Goal: Transaction & Acquisition: Purchase product/service

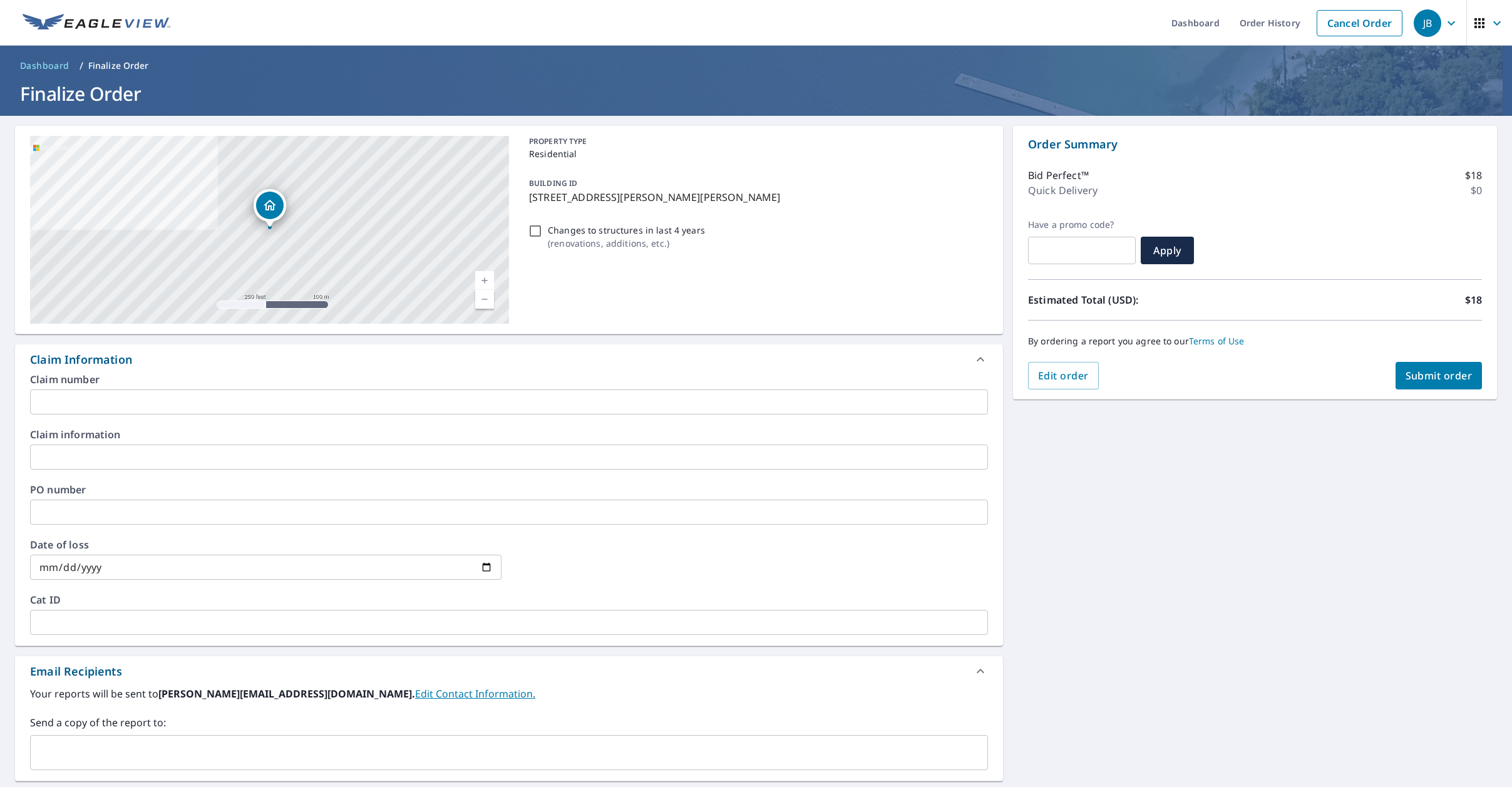
click at [275, 403] on input "text" at bounding box center [509, 402] width 958 height 25
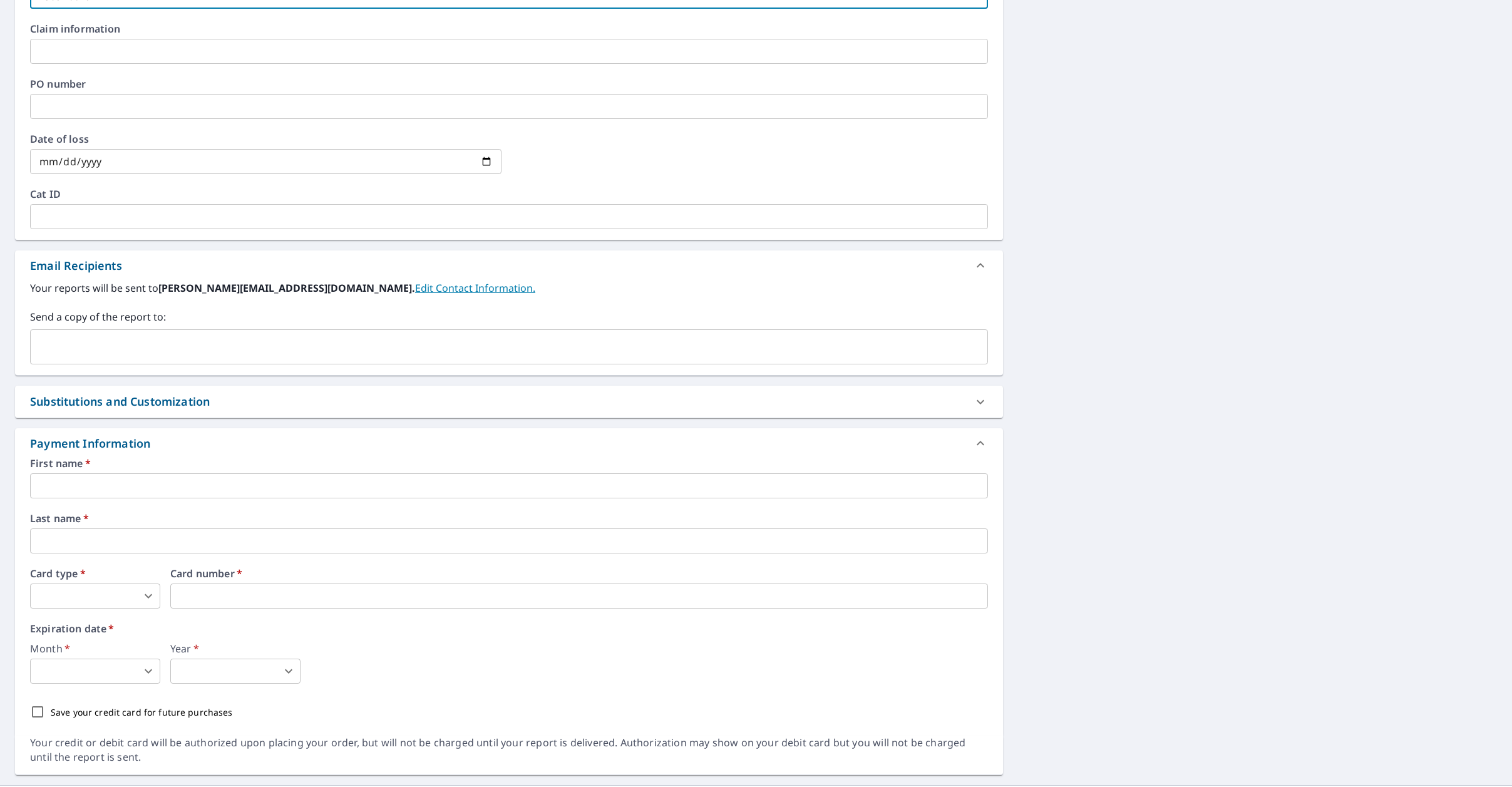
scroll to position [426, 0]
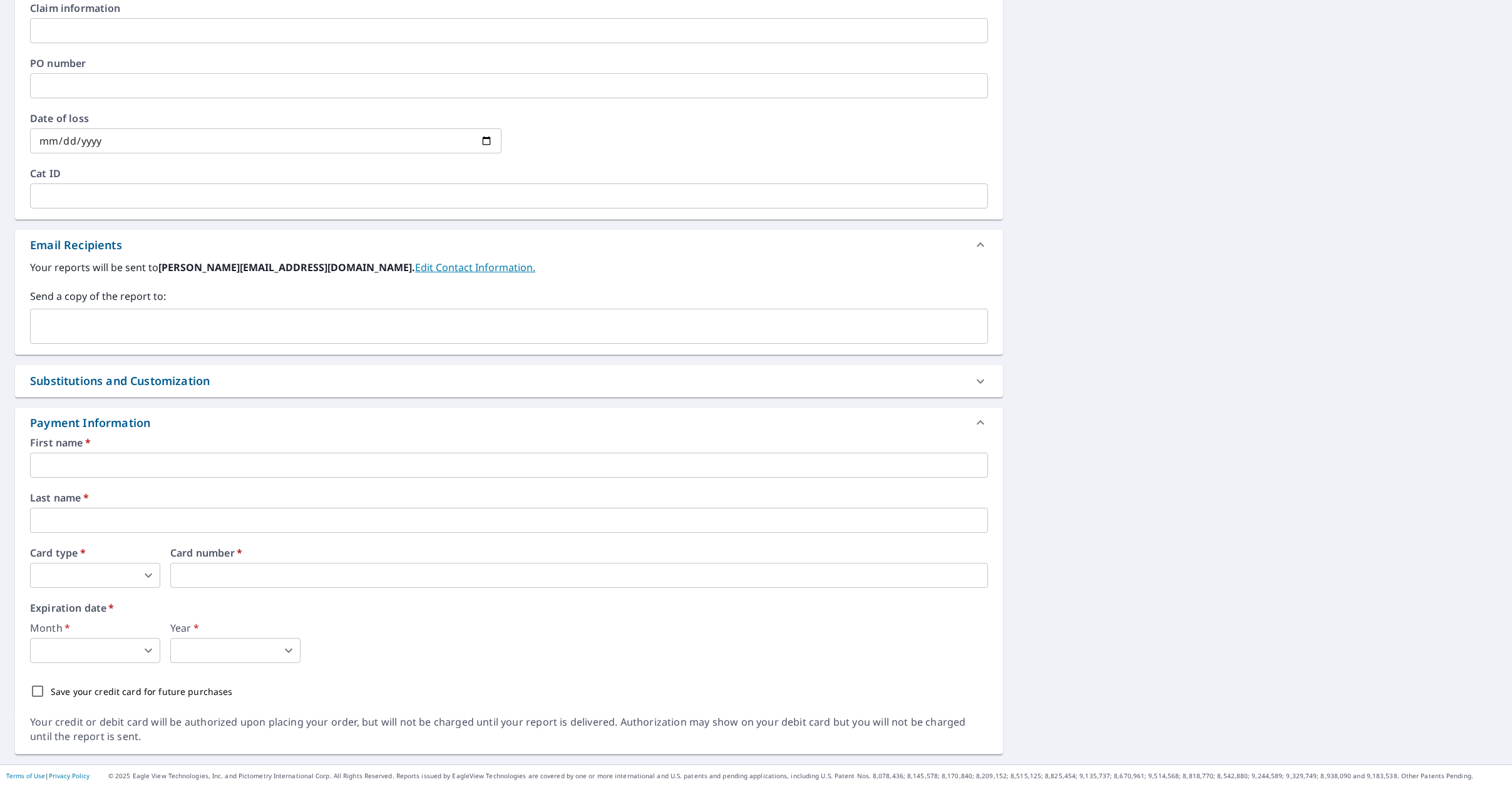
type input "4385K662S"
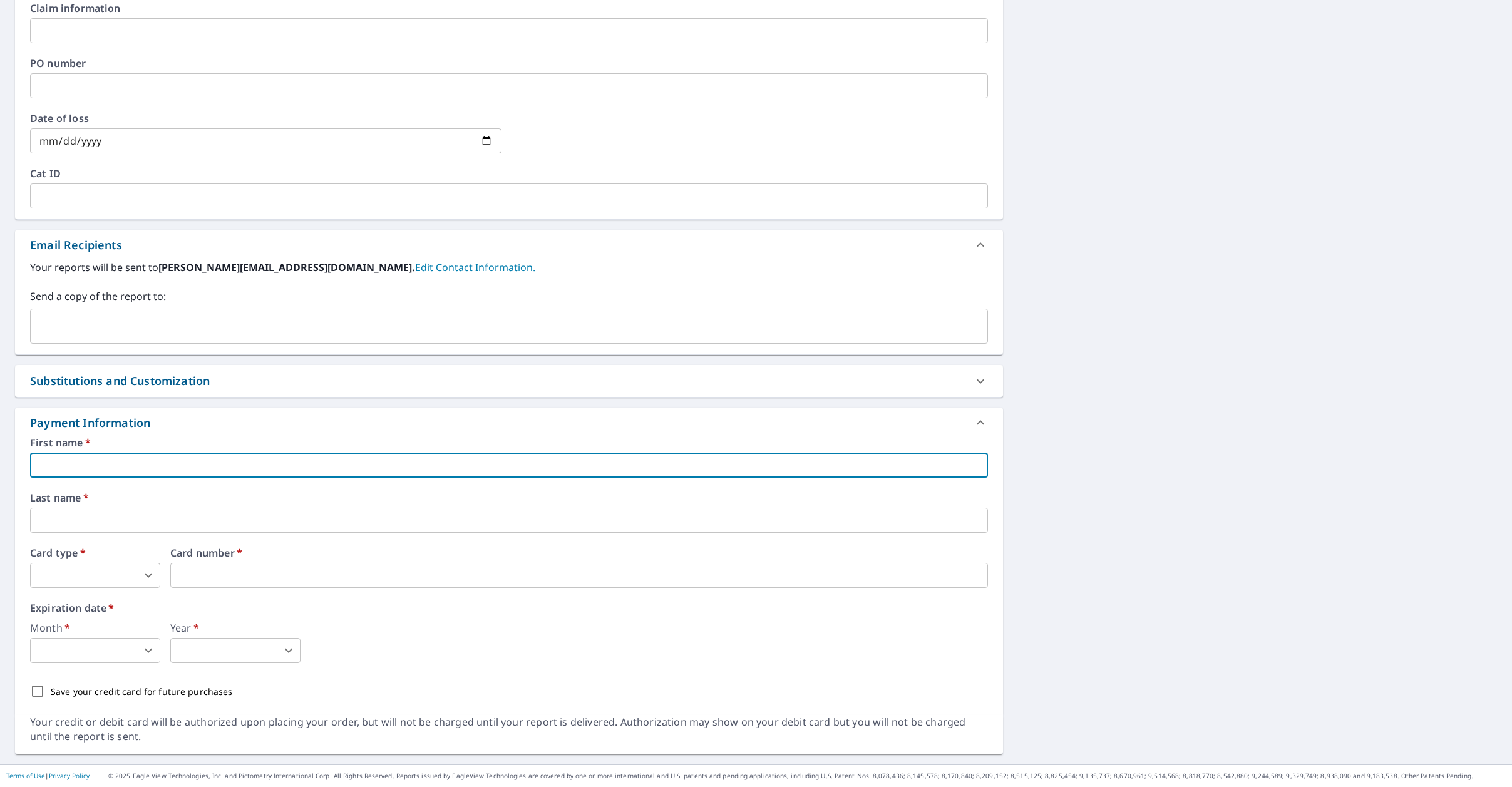
click at [341, 473] on input "text" at bounding box center [509, 465] width 958 height 25
type input "[PERSON_NAME]"
type input "[PERSON_NAME][EMAIL_ADDRESS][DOMAIN_NAME]"
type input "[PERSON_NAME]"
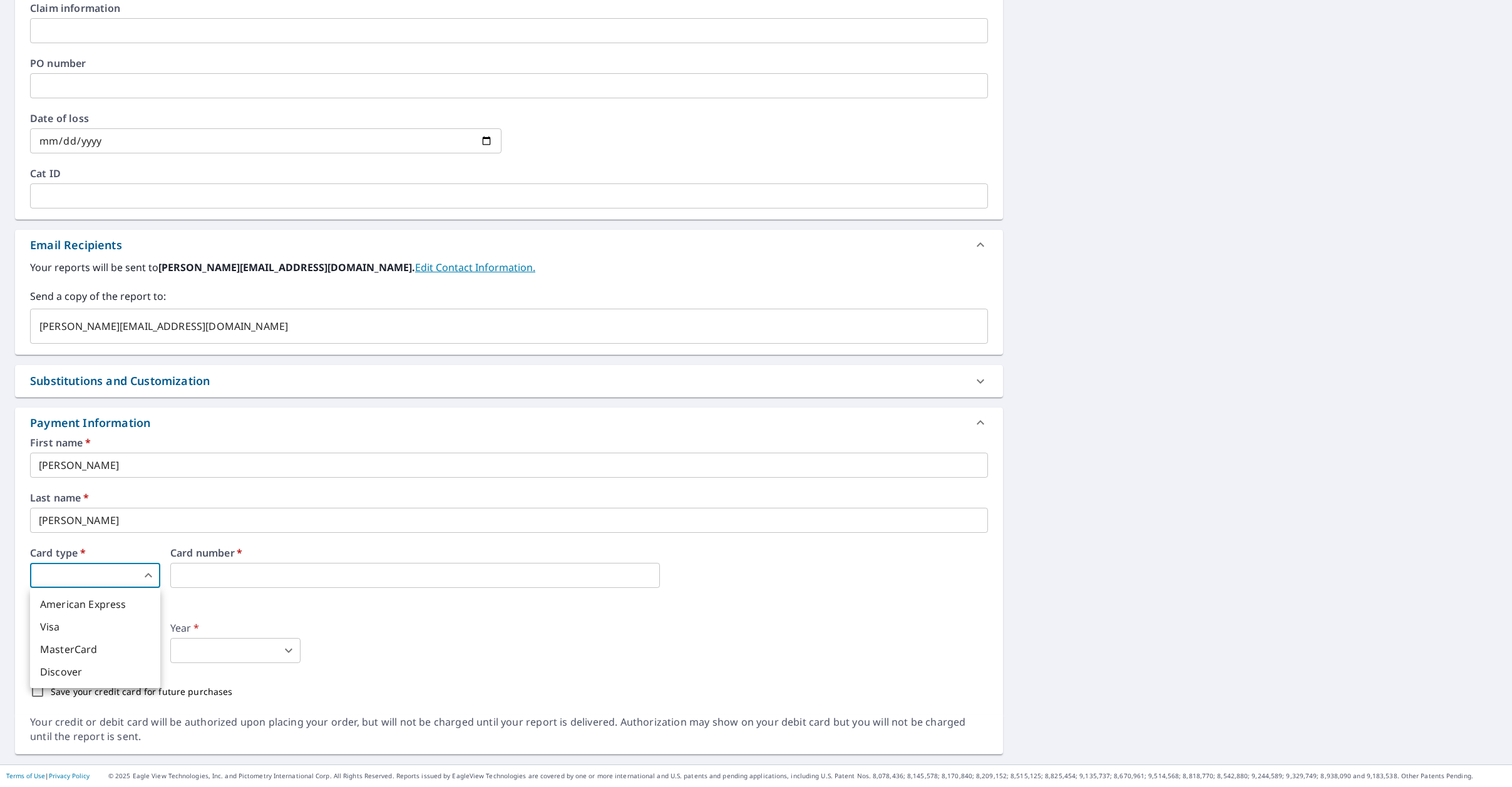
click at [137, 573] on body "JB JB Dashboard Order History Cancel Order JB Dashboard / Finalize Order Finali…" at bounding box center [756, 393] width 1512 height 787
click at [98, 629] on li "Visa" at bounding box center [95, 627] width 130 height 22
click at [255, 567] on iframe at bounding box center [415, 575] width 490 height 25
click at [39, 691] on input "Save your credit card for future purchases" at bounding box center [38, 691] width 27 height 26
click at [39, 690] on input "Save your credit card for future purchases" at bounding box center [38, 691] width 27 height 26
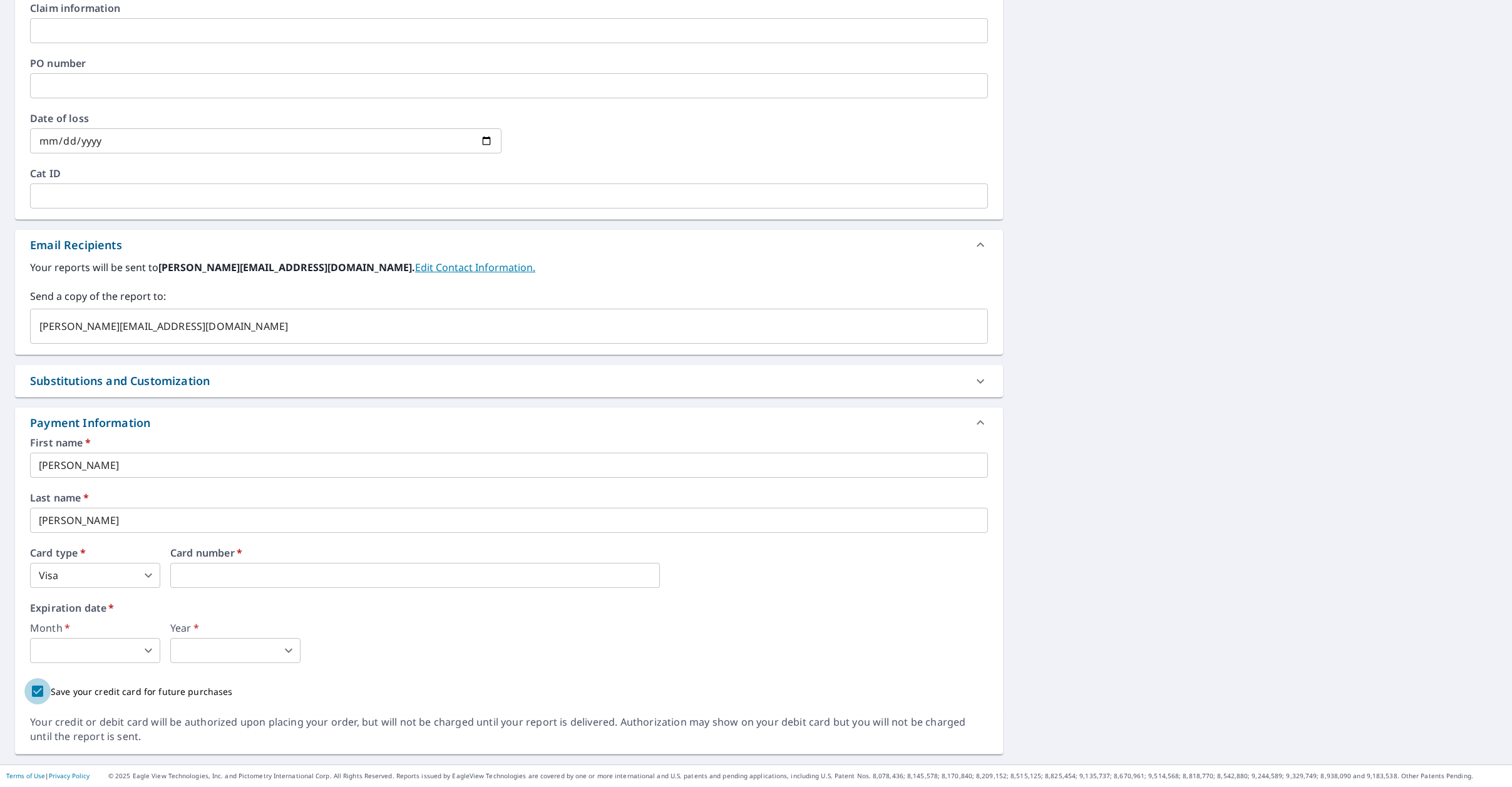
checkbox input "false"
click at [141, 656] on body "JB JB Dashboard Order History Cancel Order JB Dashboard / Finalize Order Finali…" at bounding box center [756, 393] width 1512 height 787
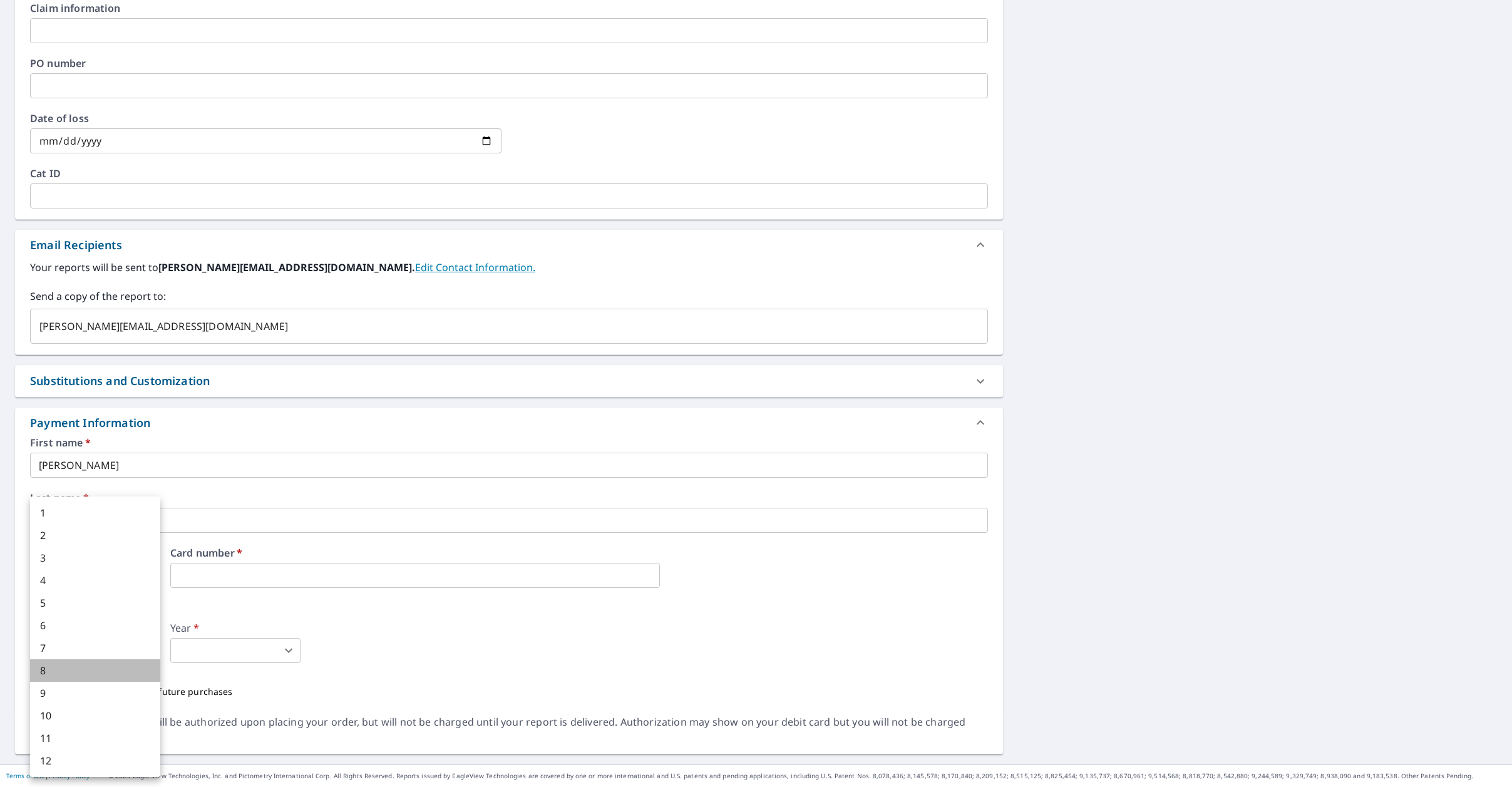
click at [128, 668] on li "8" at bounding box center [95, 670] width 130 height 22
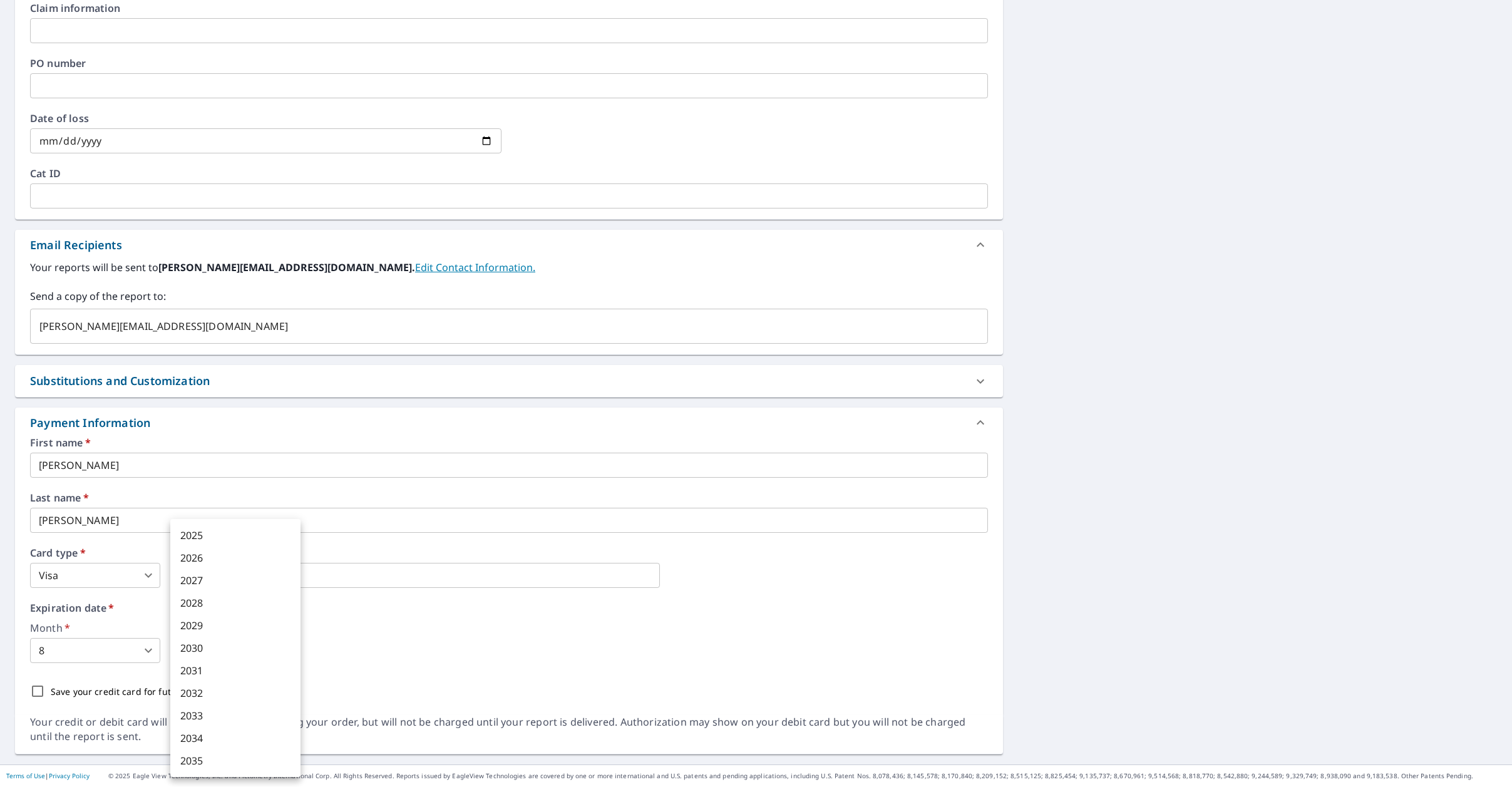
click at [196, 650] on body "JB JB Dashboard Order History Cancel Order JB Dashboard / Finalize Order Finali…" at bounding box center [756, 393] width 1512 height 787
click at [208, 597] on li "2028" at bounding box center [235, 602] width 130 height 22
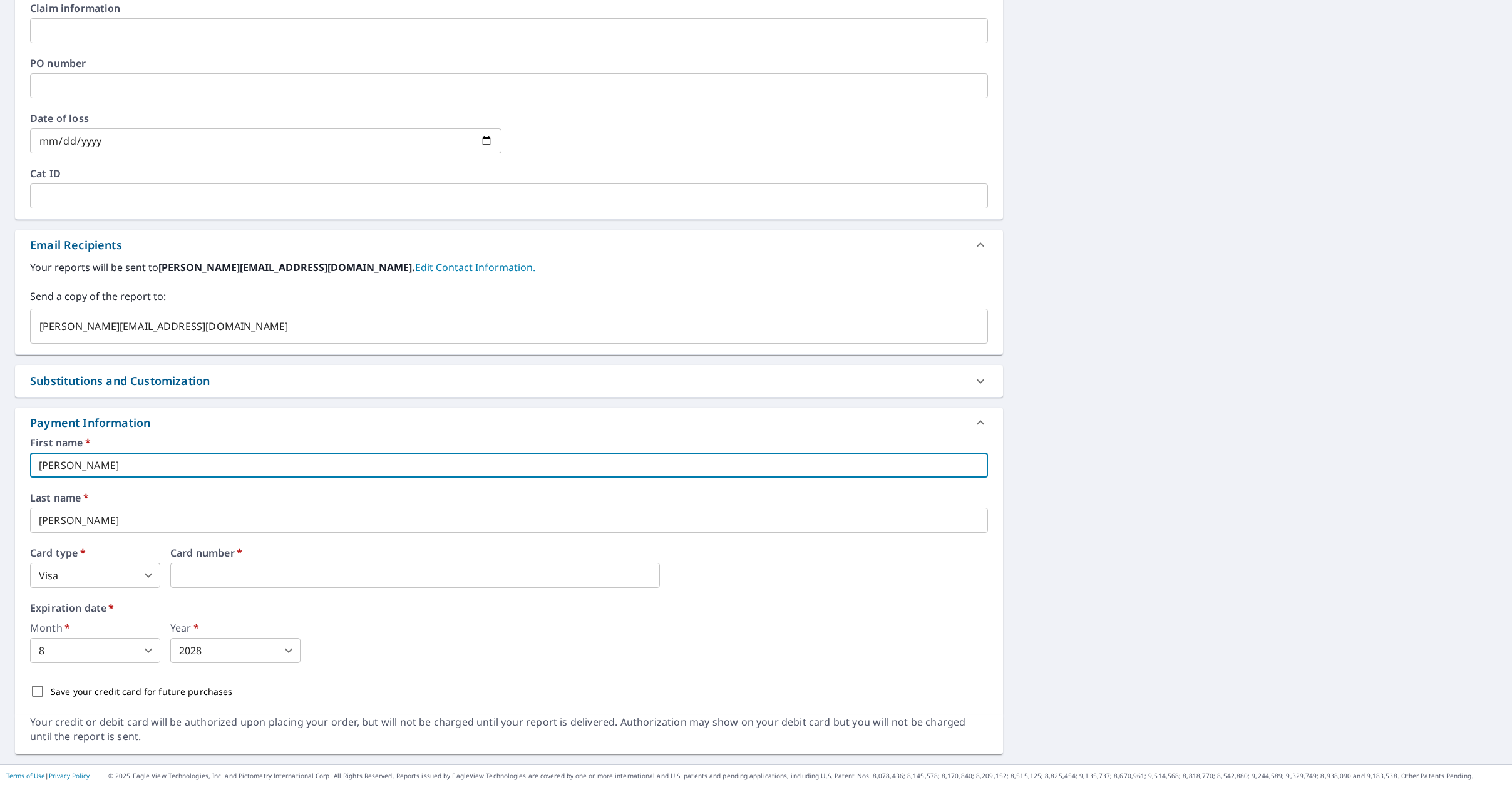
click at [167, 464] on input "[PERSON_NAME]" at bounding box center [509, 465] width 958 height 25
type input "J"
type input "[PERSON_NAME]"
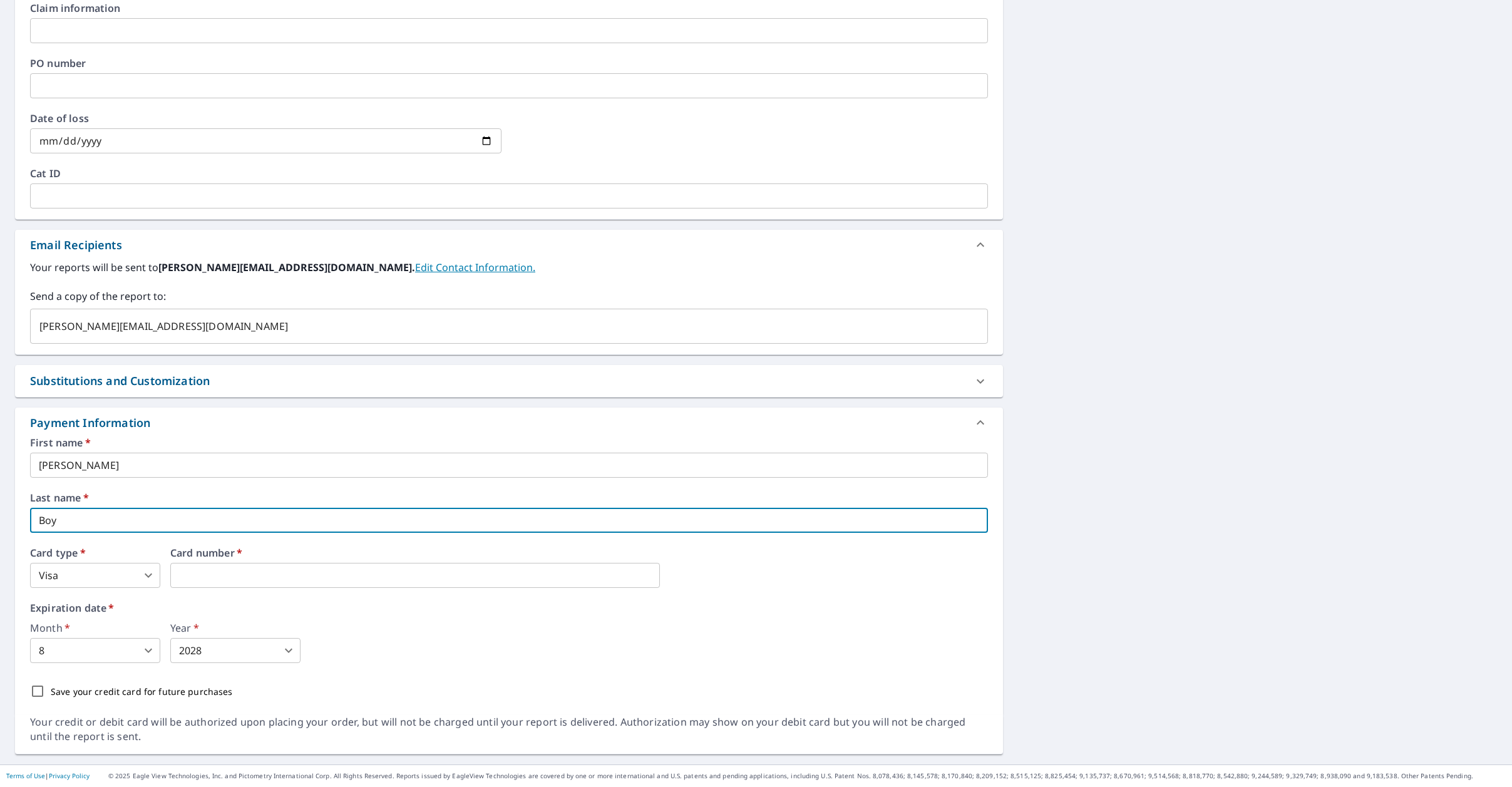
type input "[PERSON_NAME]"
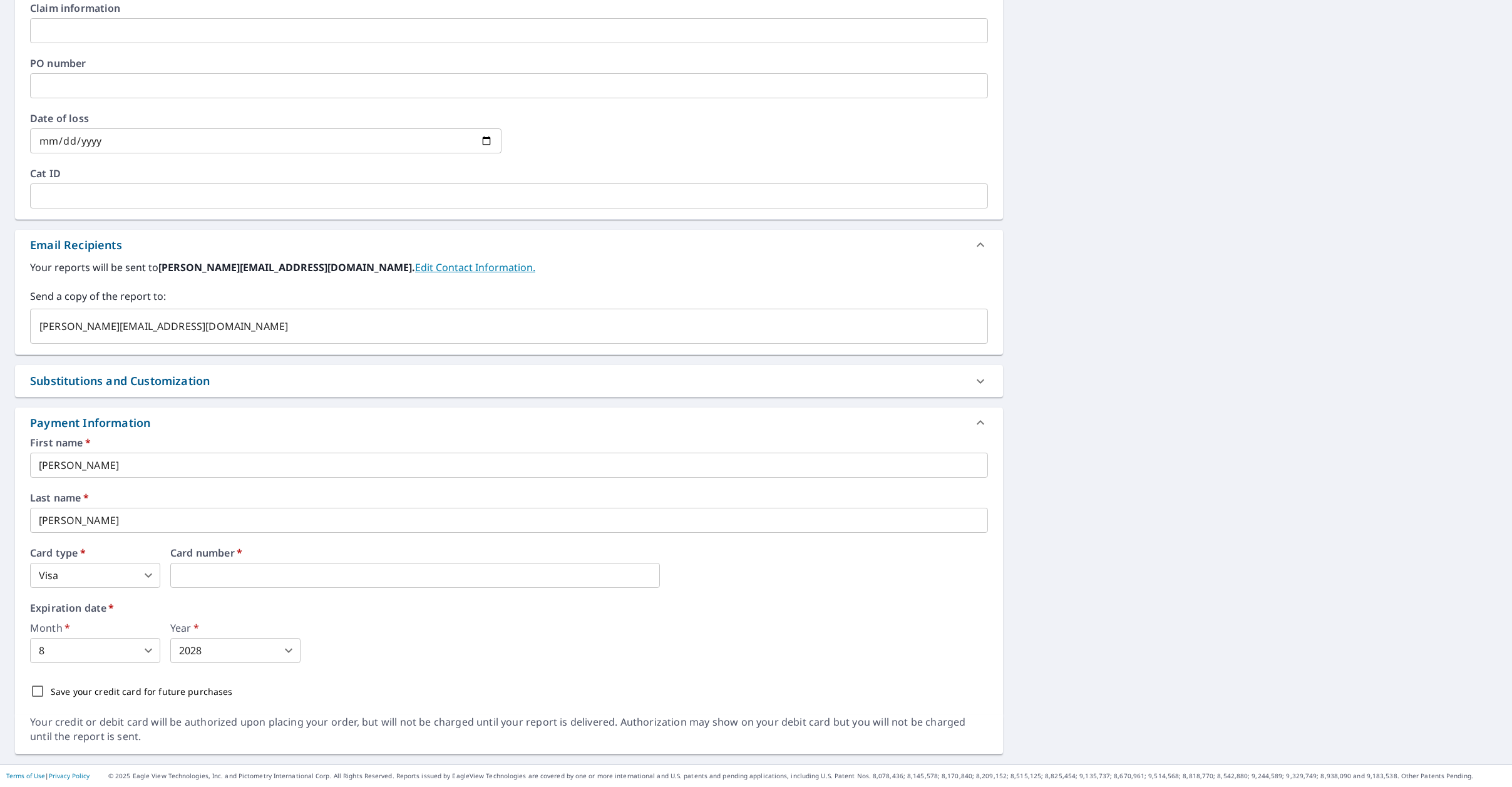
click at [527, 638] on div "Month   * 8 0 ​ Year   * 2028 0 ​" at bounding box center [509, 642] width 958 height 40
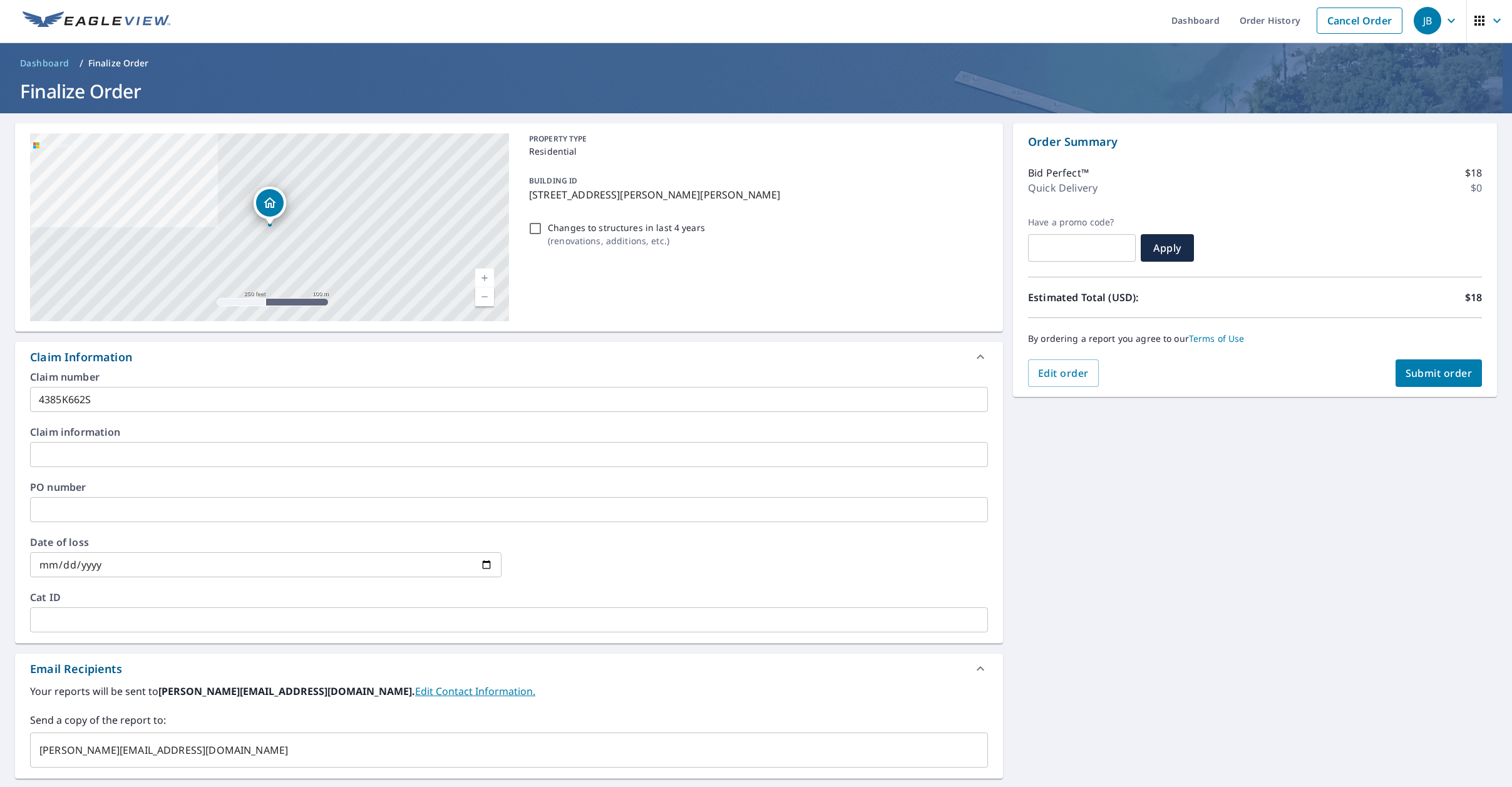
scroll to position [0, 0]
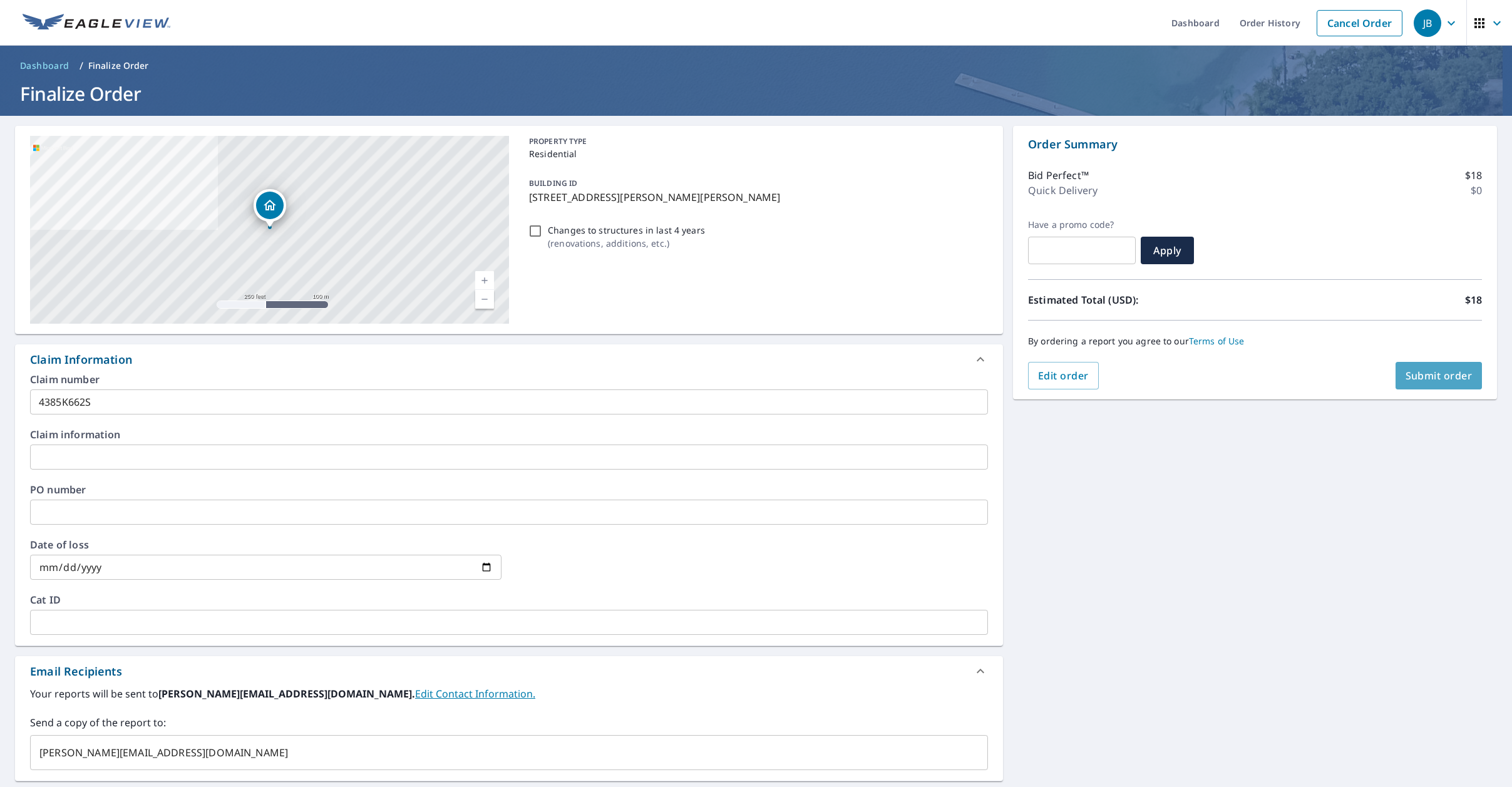
click at [1461, 374] on span "Submit order" at bounding box center [1439, 376] width 67 height 14
click at [1424, 378] on span "Submit order" at bounding box center [1439, 376] width 67 height 14
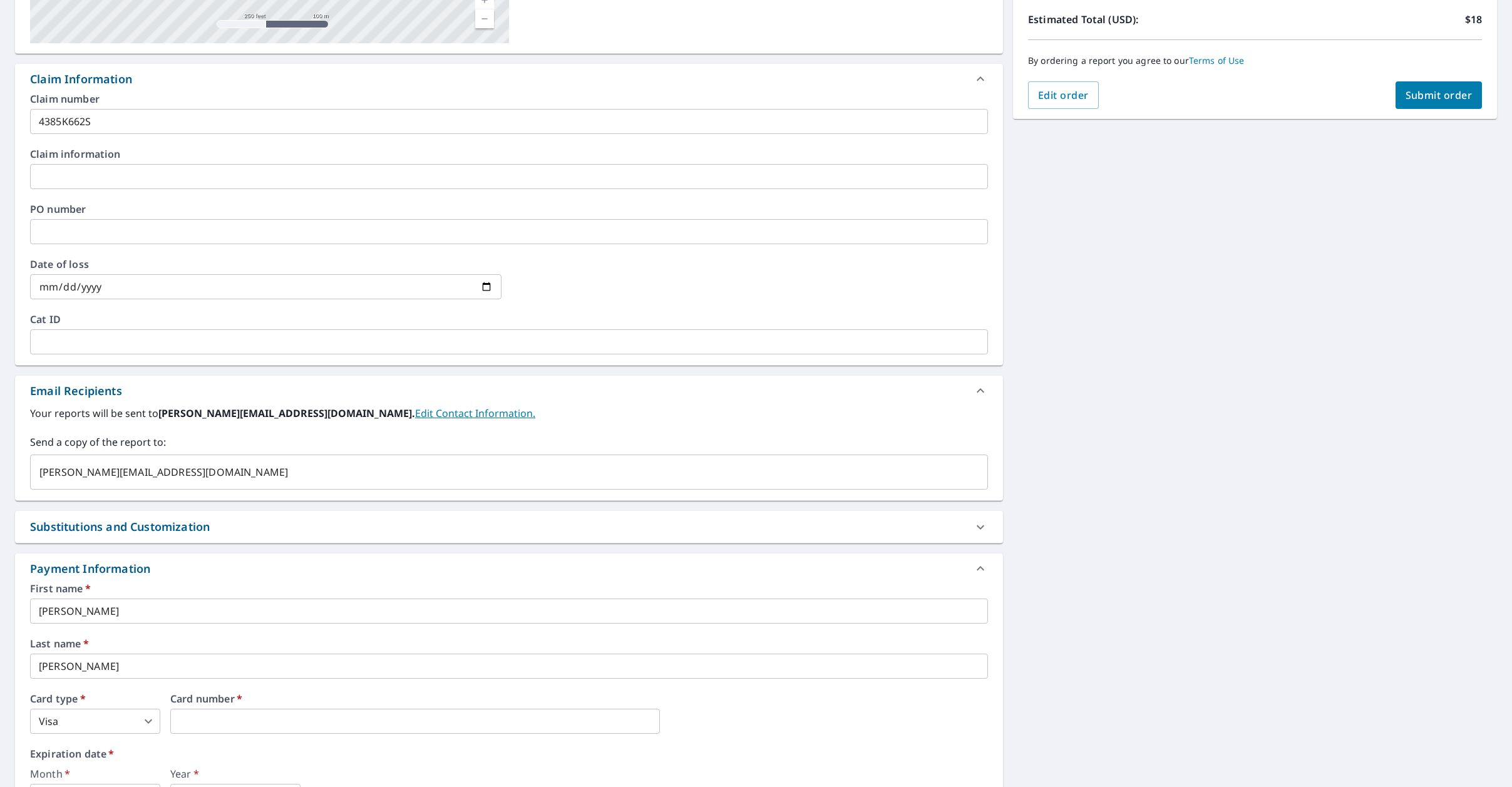
scroll to position [413, 0]
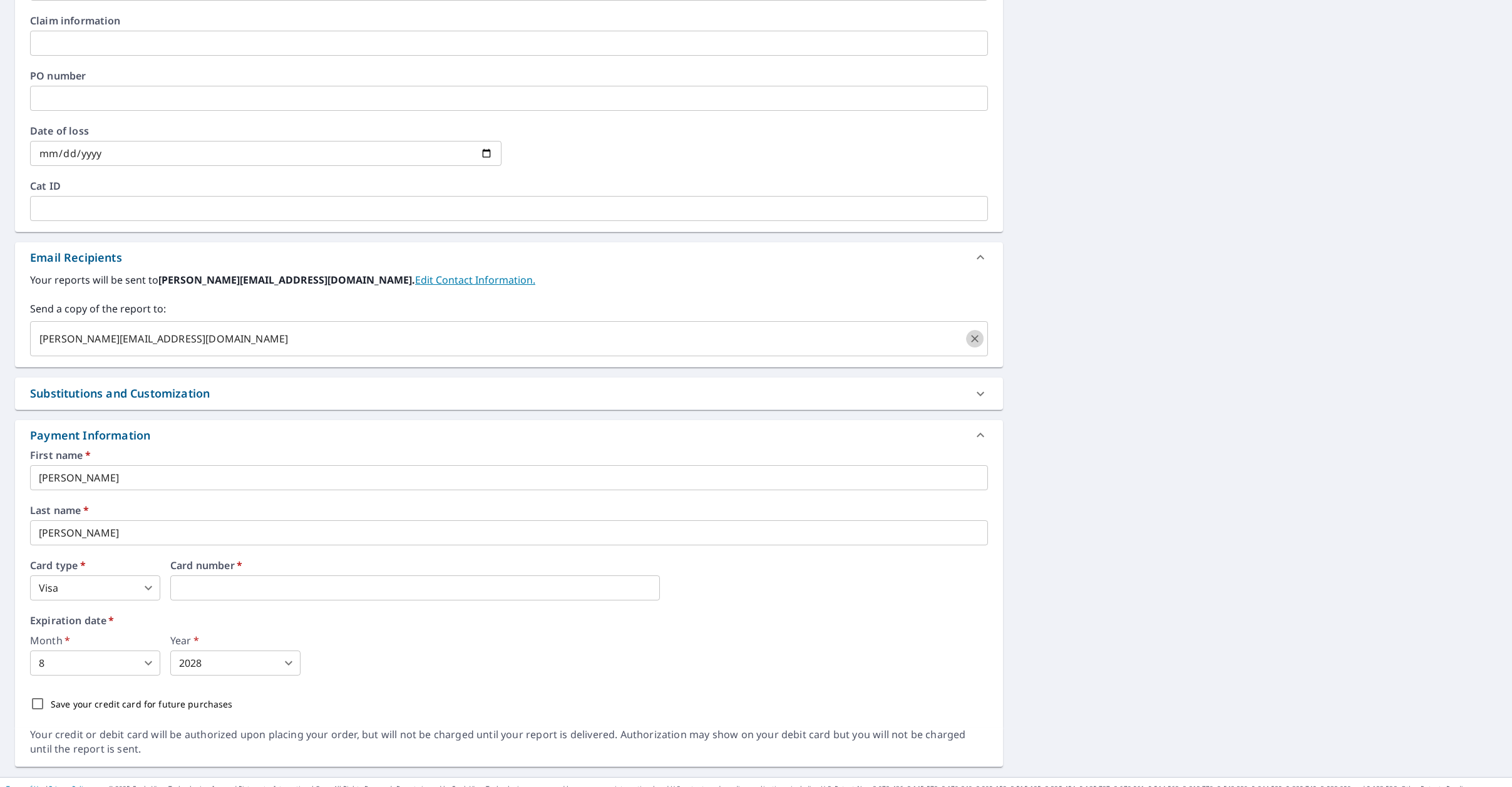
click at [978, 339] on icon "Clear" at bounding box center [975, 339] width 13 height 13
click at [433, 579] on iframe at bounding box center [415, 588] width 490 height 25
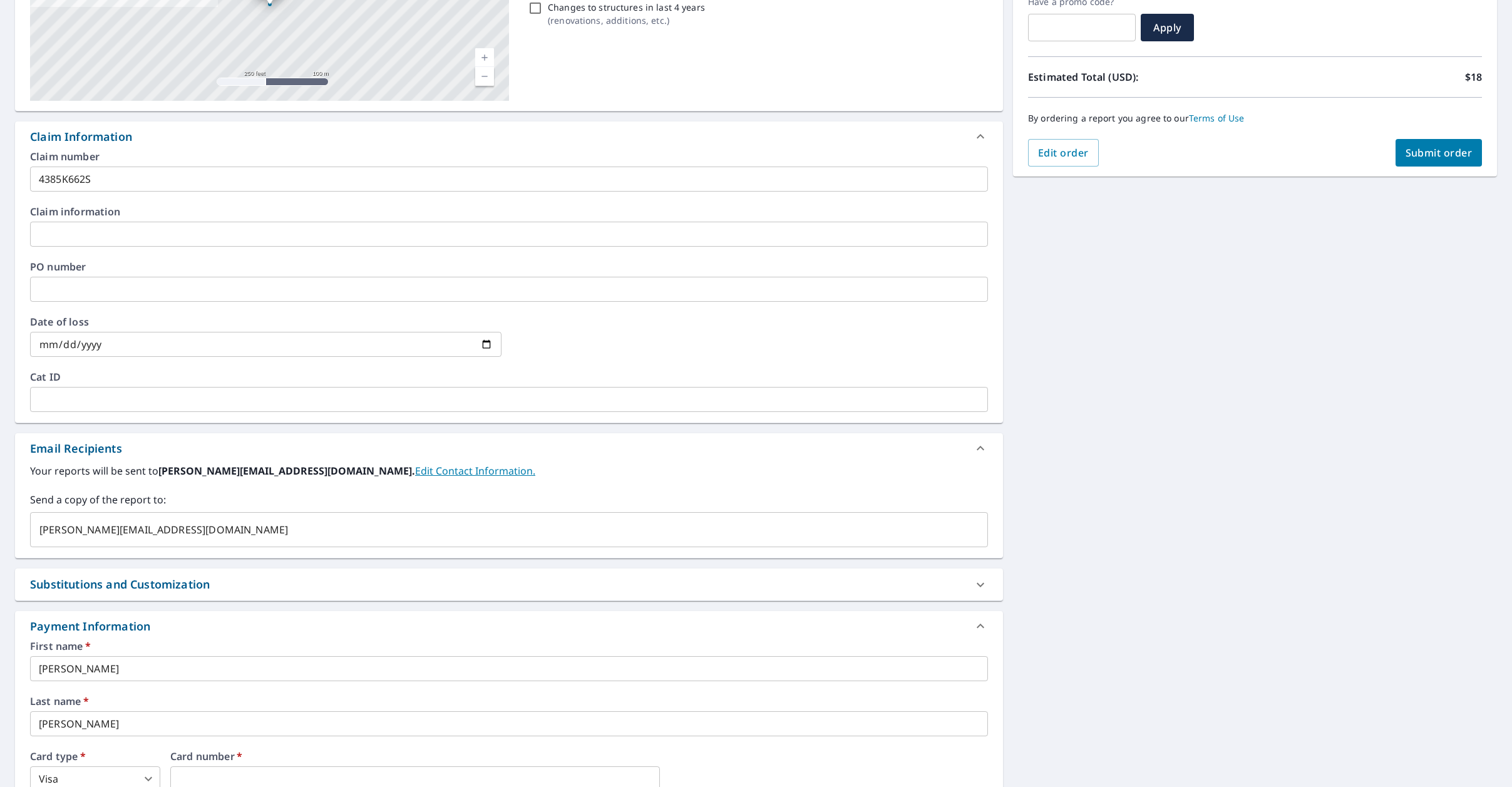
scroll to position [0, 0]
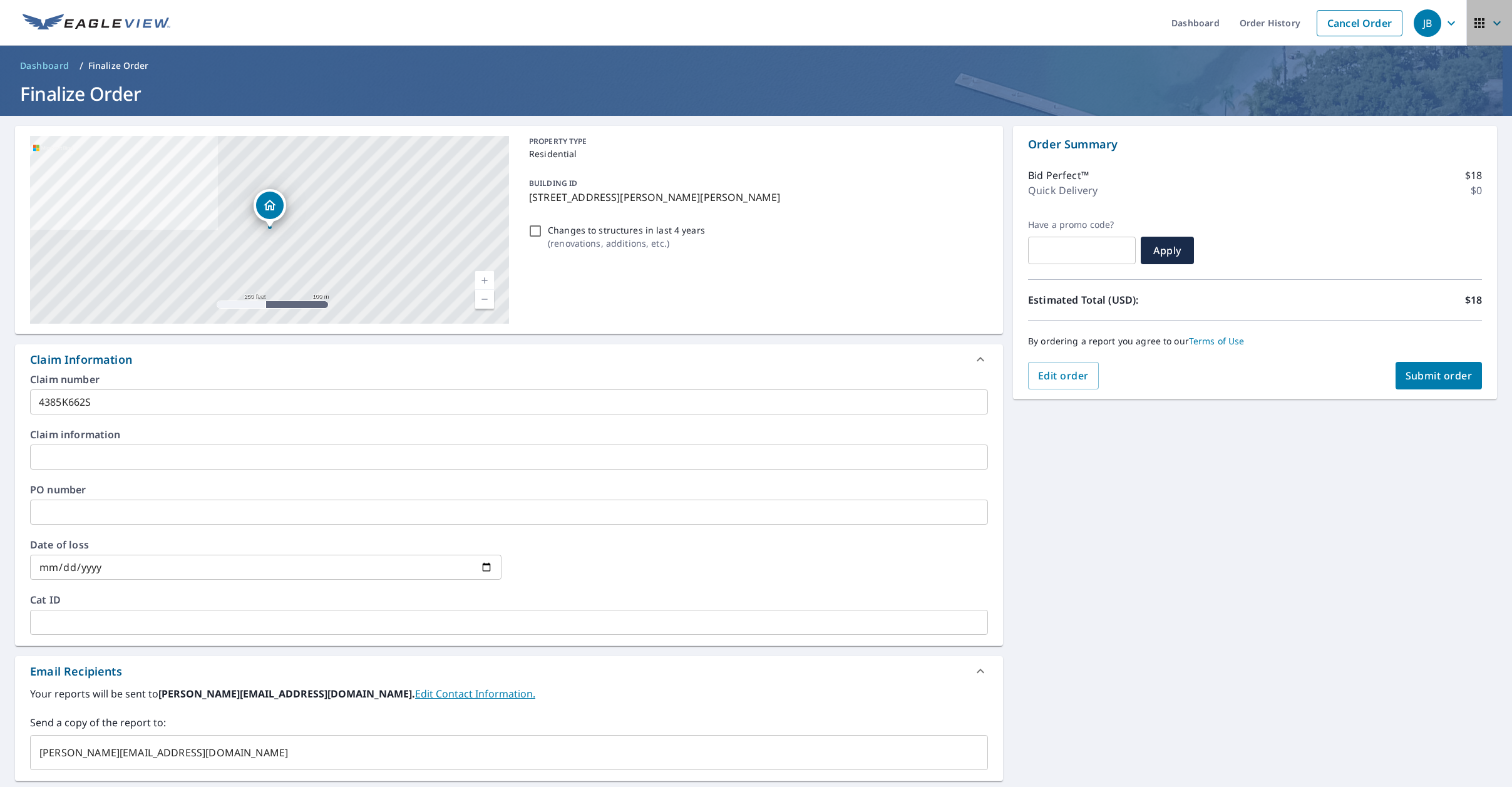
click at [1496, 20] on icon "button" at bounding box center [1497, 23] width 15 height 15
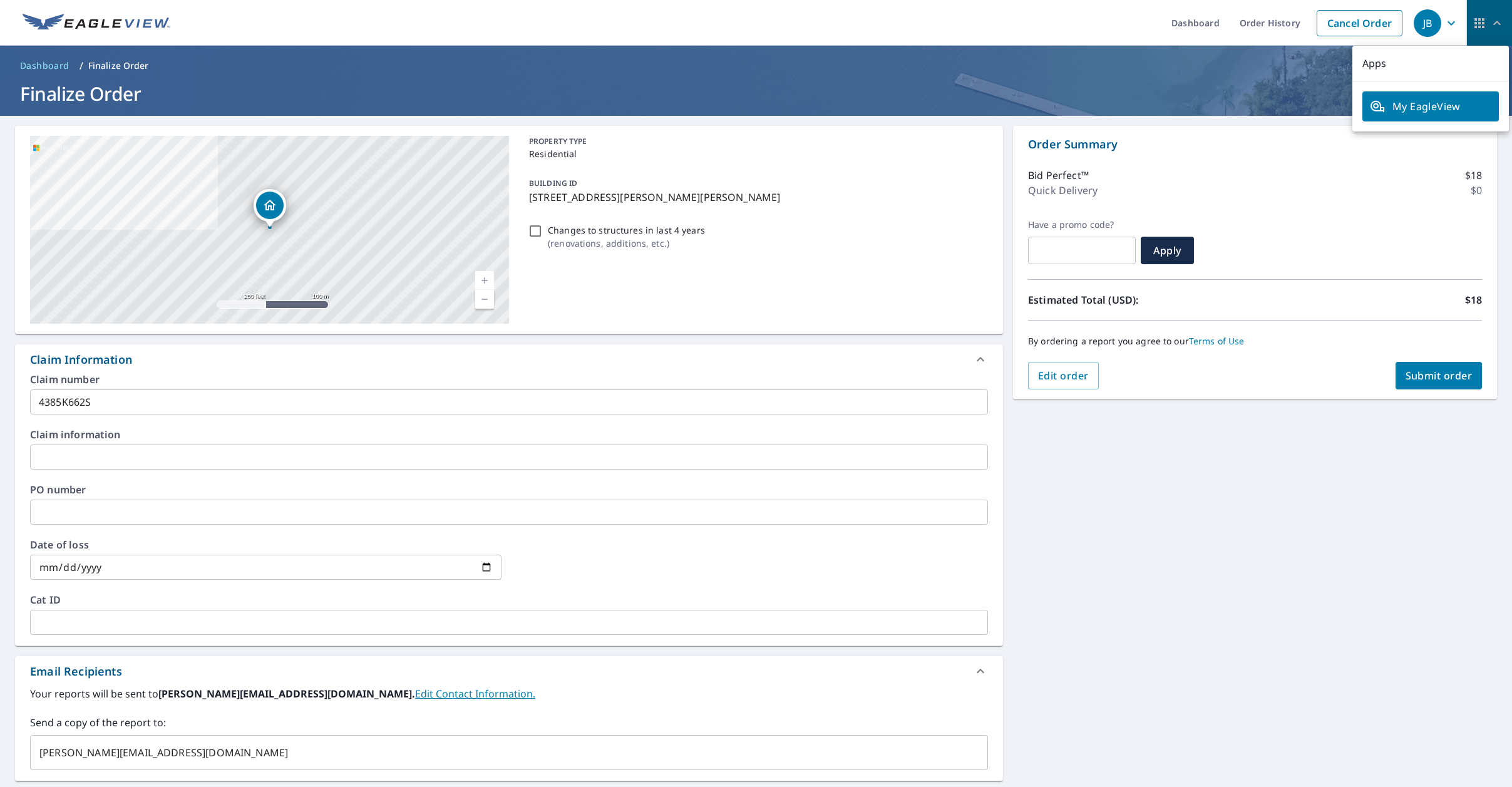
click at [1496, 20] on icon "button" at bounding box center [1497, 23] width 15 height 15
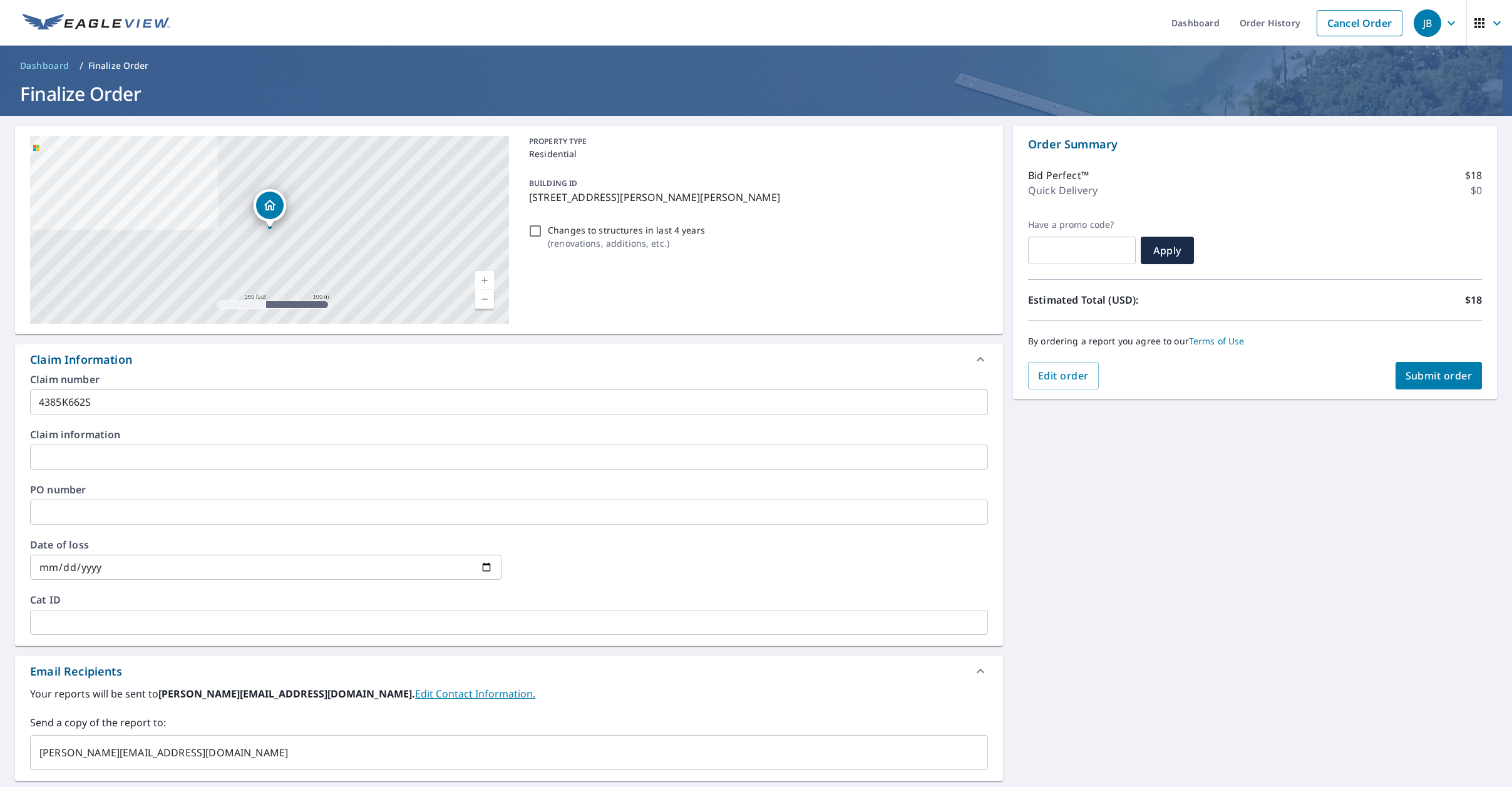
click at [536, 234] on input "Changes to structures in last 4 years ( renovations, additions, etc. )" at bounding box center [536, 231] width 15 height 15
checkbox input "false"
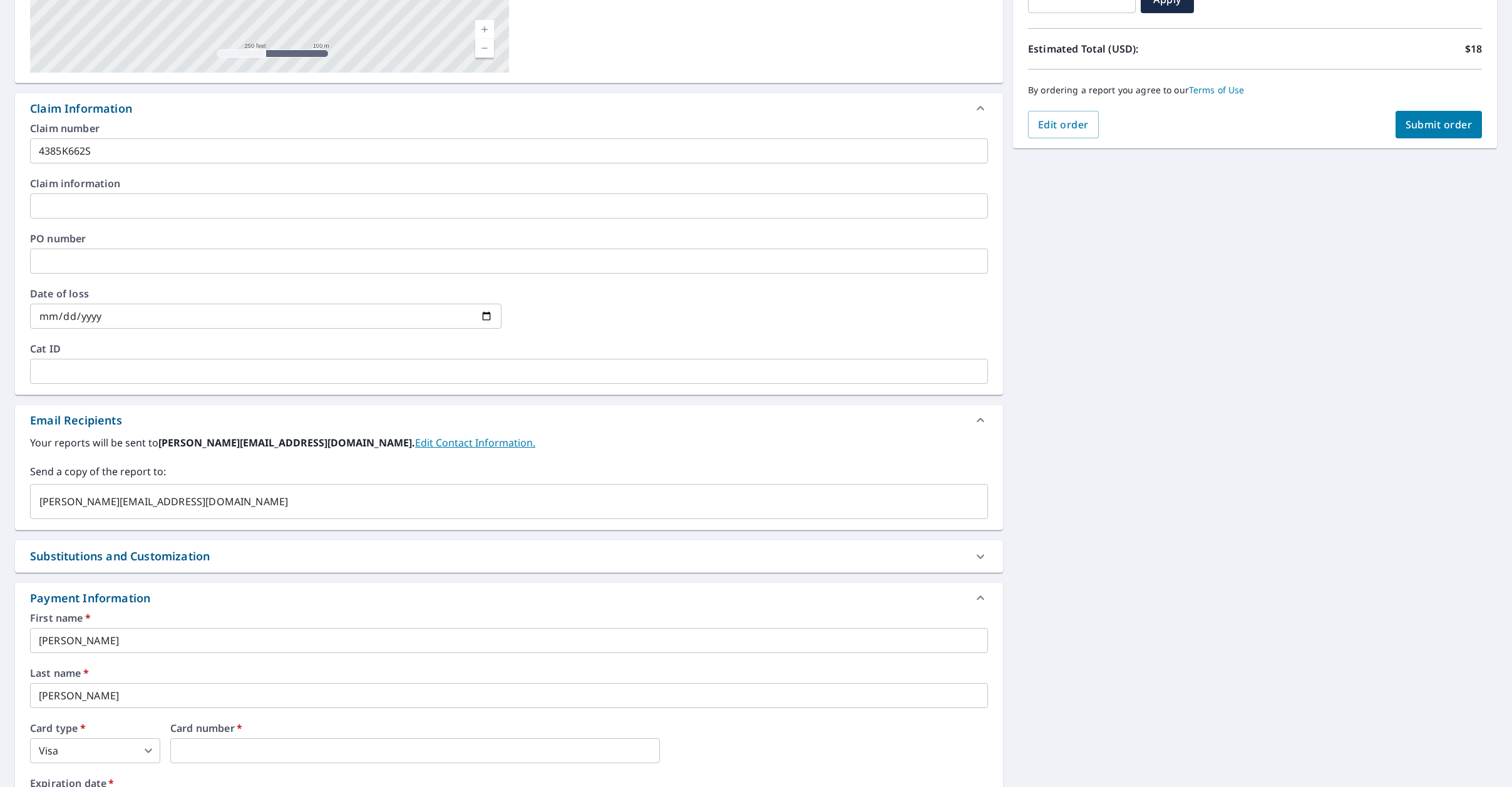
scroll to position [252, 0]
click at [978, 107] on icon at bounding box center [981, 107] width 8 height 4
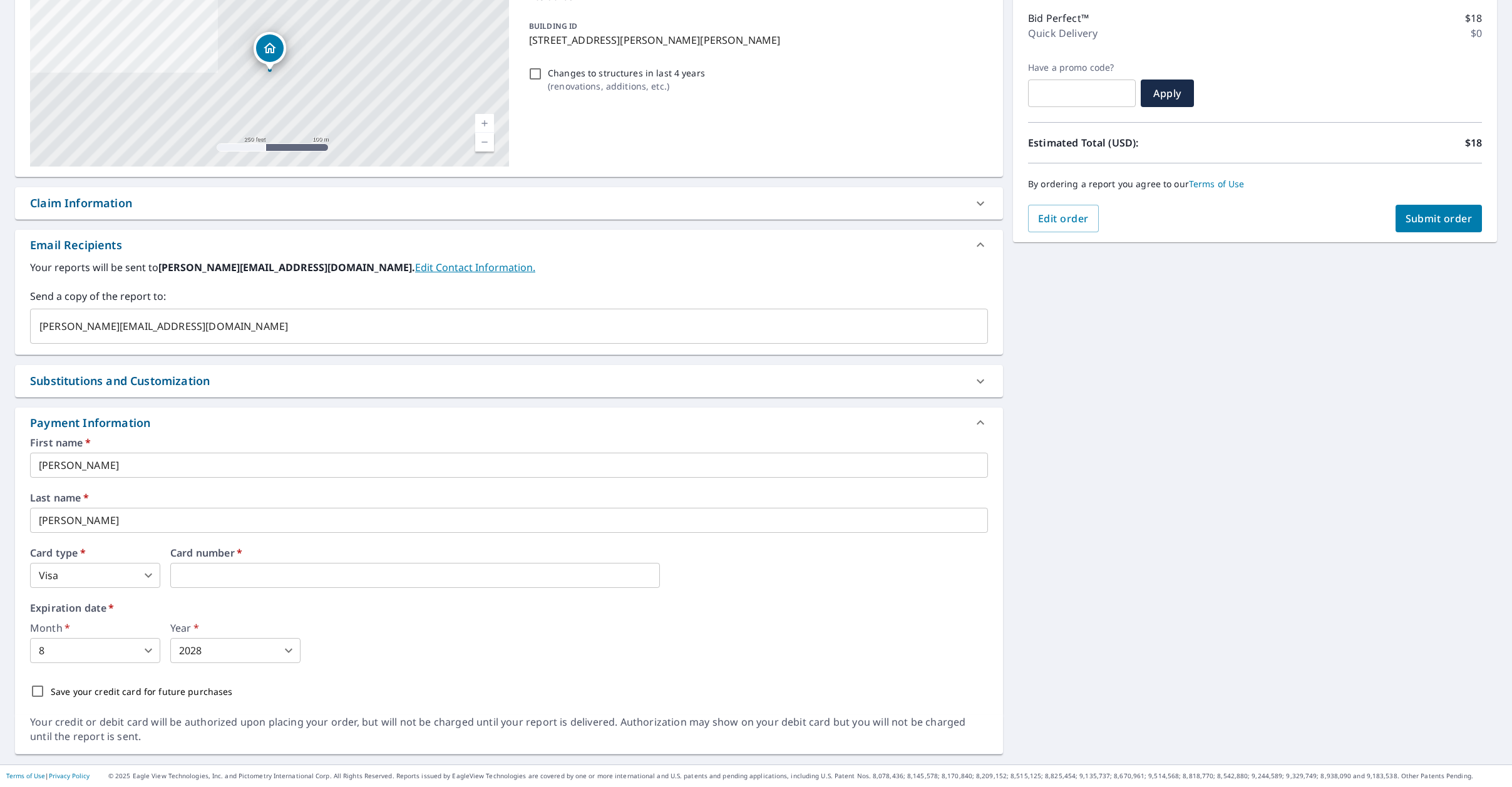
scroll to position [157, 0]
click at [1422, 220] on span "Submit order" at bounding box center [1439, 218] width 67 height 14
click at [1076, 220] on span "Edit order" at bounding box center [1064, 218] width 51 height 14
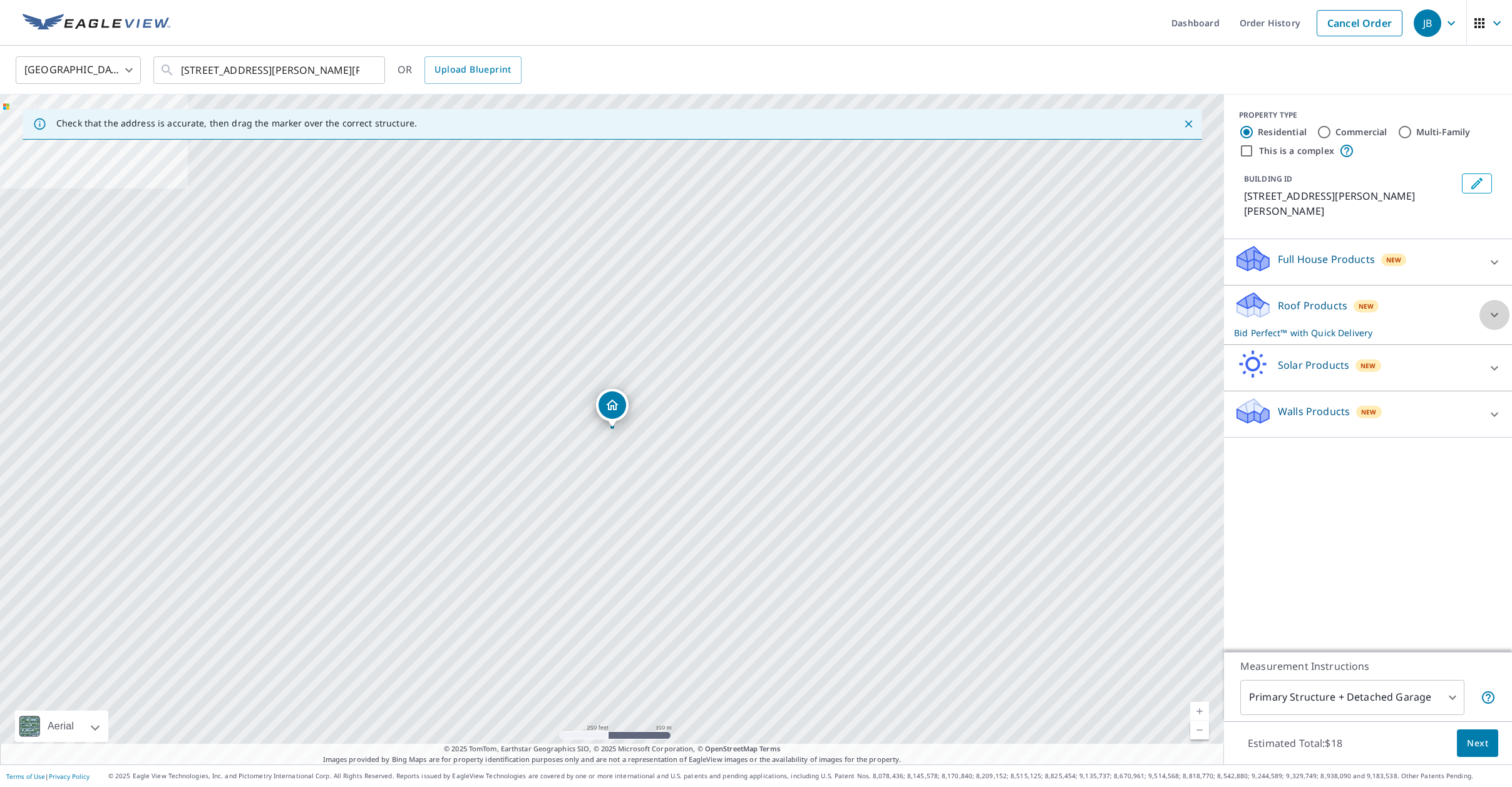
click at [1496, 307] on icon at bounding box center [1495, 315] width 15 height 15
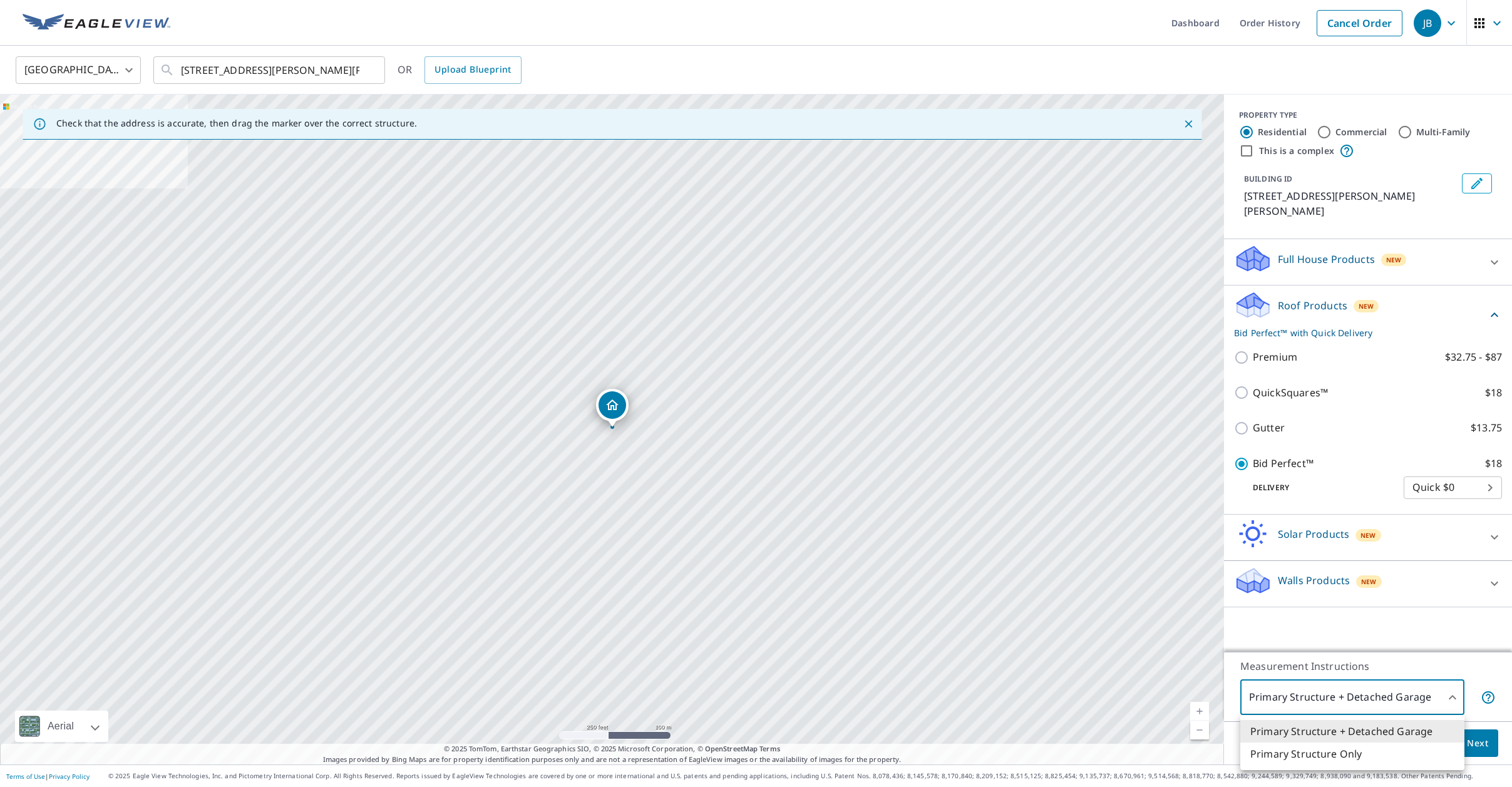
click at [1453, 698] on body "JB JB Dashboard Order History Cancel Order JB [GEOGRAPHIC_DATA] [GEOGRAPHIC_DAT…" at bounding box center [756, 393] width 1512 height 787
click at [1354, 757] on li "Primary Structure Only" at bounding box center [1352, 754] width 224 height 22
type input "2"
click at [1483, 740] on span "Next" at bounding box center [1478, 743] width 22 height 15
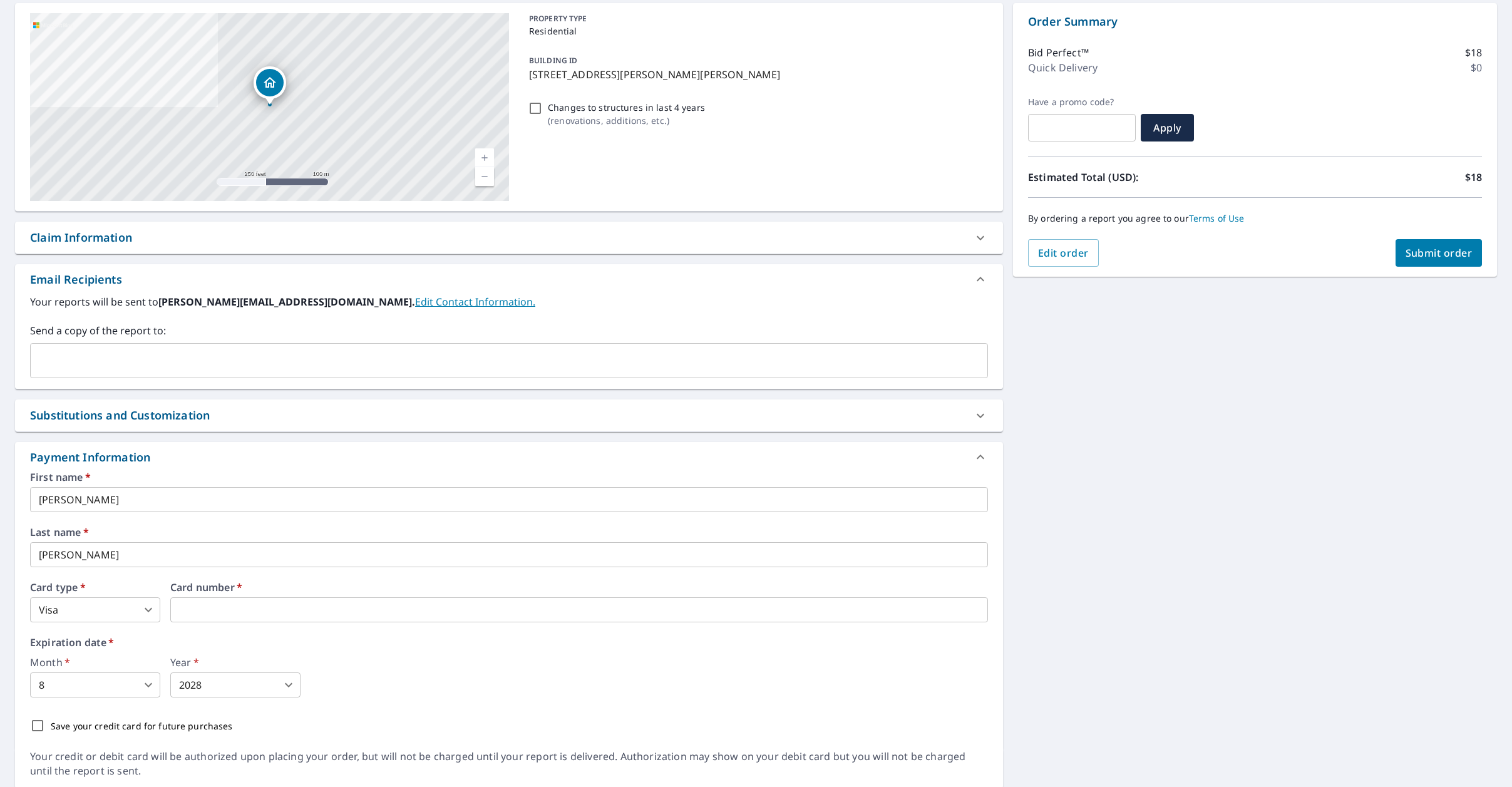
scroll to position [157, 0]
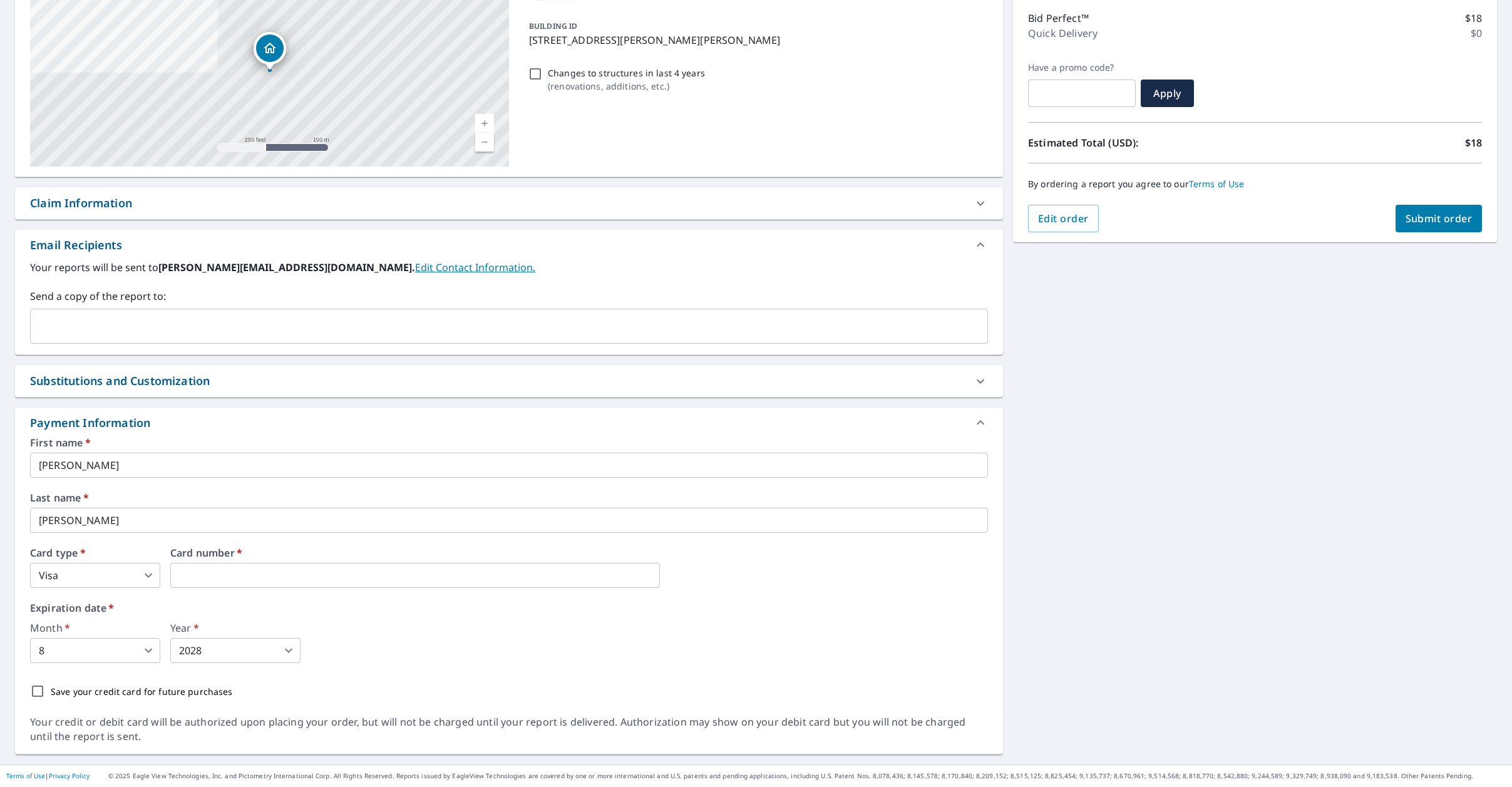
click at [293, 647] on body "JB JB Dashboard Order History Cancel Order JB Dashboard / Finalize Order Finali…" at bounding box center [756, 393] width 1512 height 787
click at [257, 604] on li "2028" at bounding box center [235, 602] width 130 height 22
click at [1435, 218] on span "Submit order" at bounding box center [1439, 218] width 67 height 14
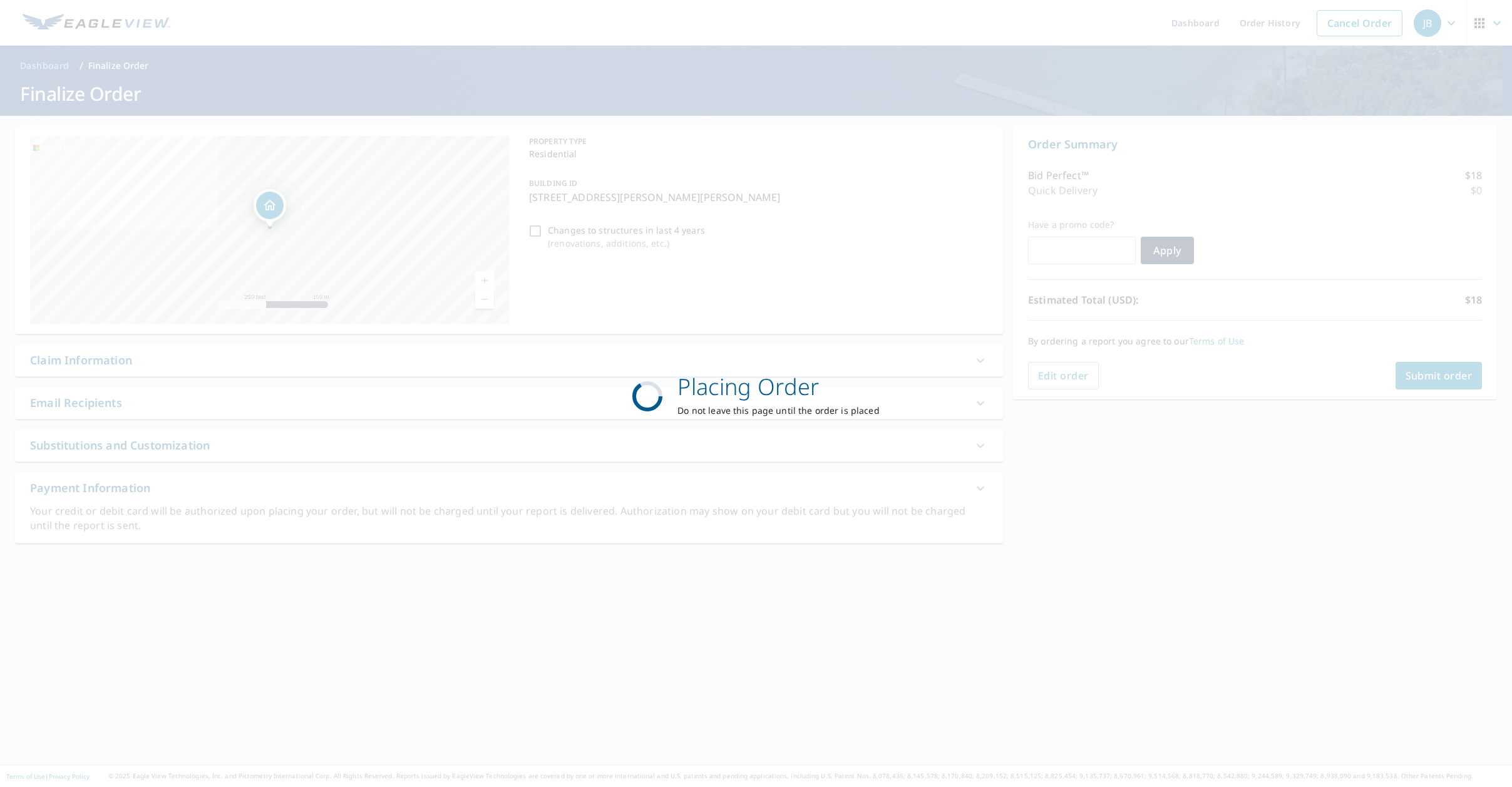
scroll to position [0, 0]
